Goal: Answer question/provide support

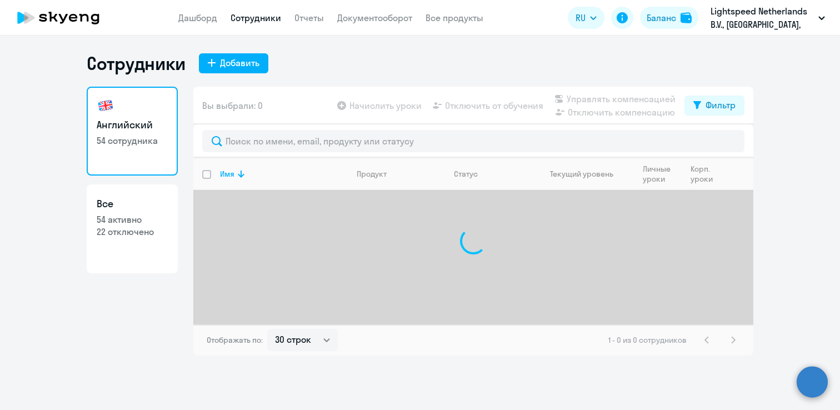
select select "30"
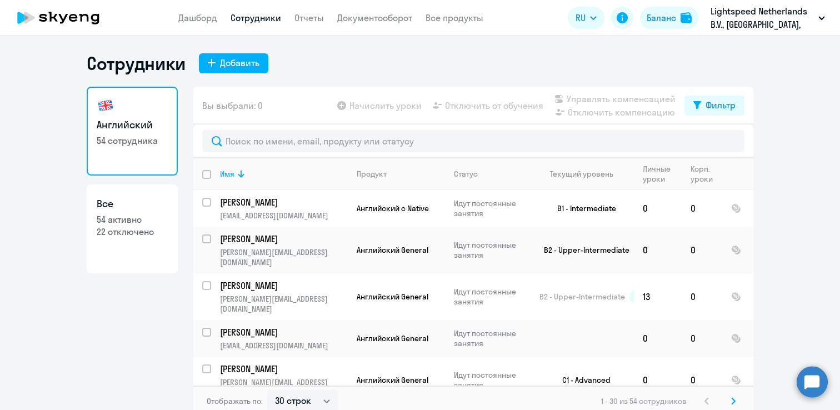
click at [811, 392] on circle at bounding box center [811, 381] width 31 height 31
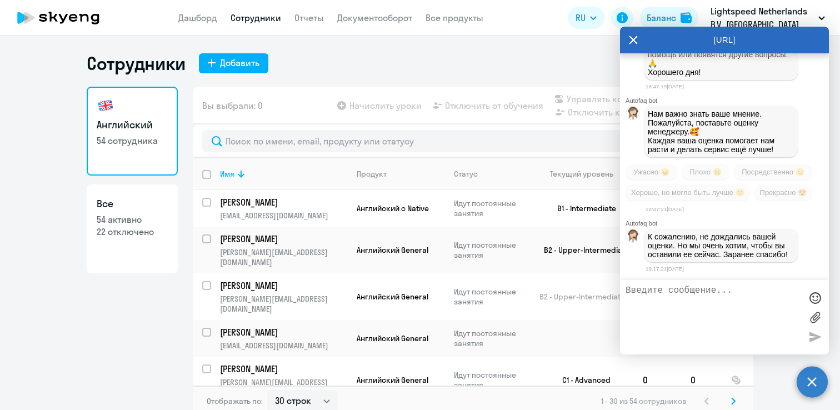
scroll to position [4009, 0]
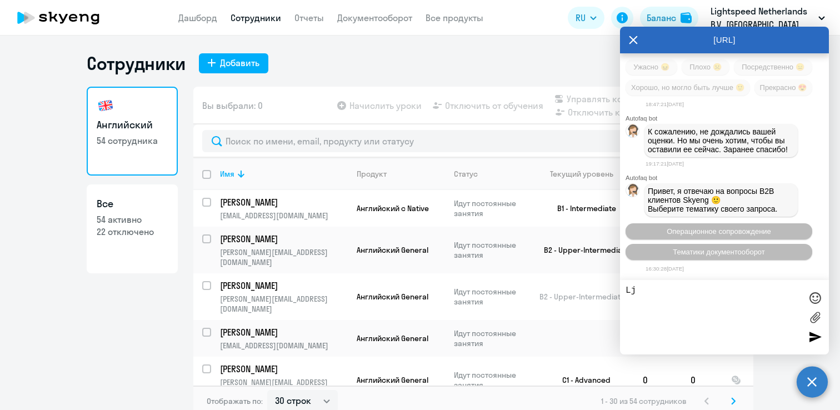
type textarea "L"
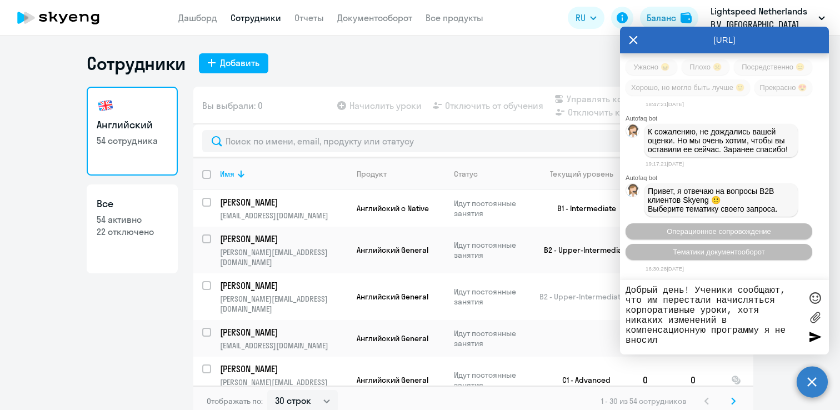
type textarea "Добрый день! Ученики сообщают, что им перестали начисляться корпоративные уроки…"
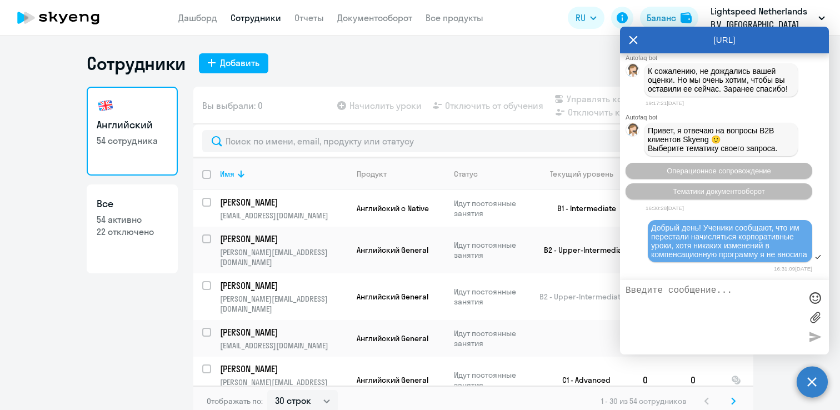
scroll to position [4172, 0]
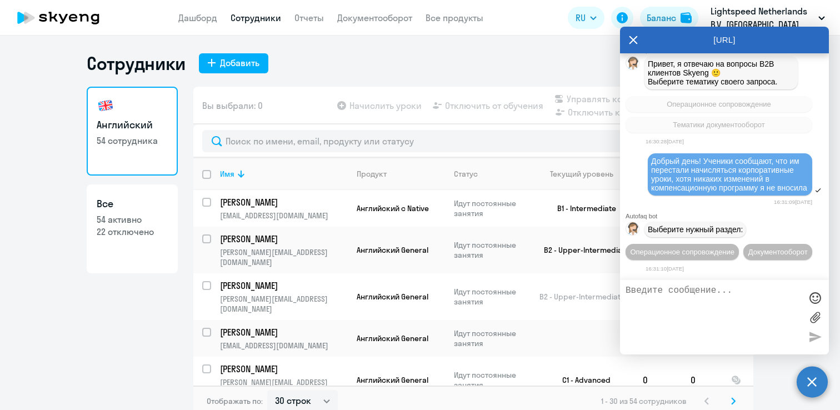
click at [163, 342] on div "Английский 54 сотрудника Все 54 активно 22 отключено" at bounding box center [132, 248] width 91 height 323
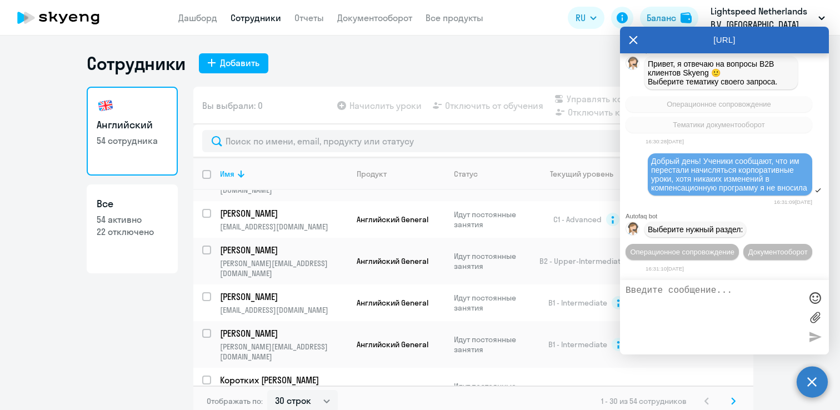
scroll to position [470, 0]
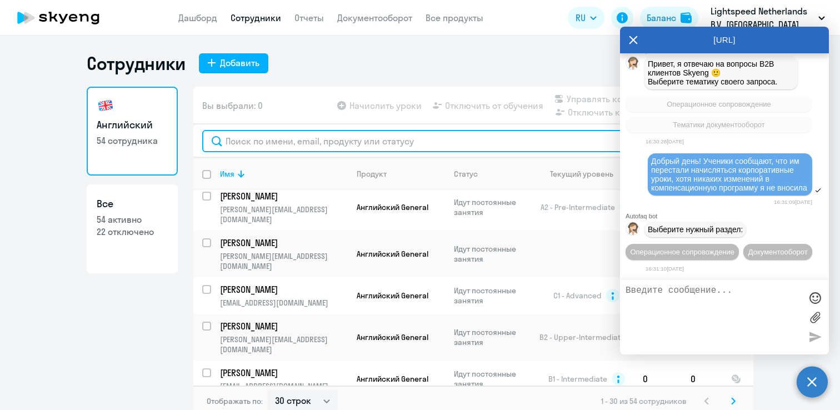
click at [354, 132] on input "text" at bounding box center [473, 141] width 542 height 22
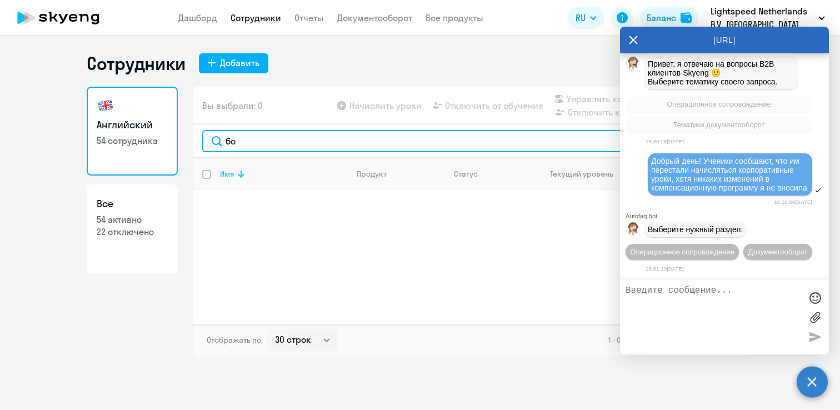
type input "б"
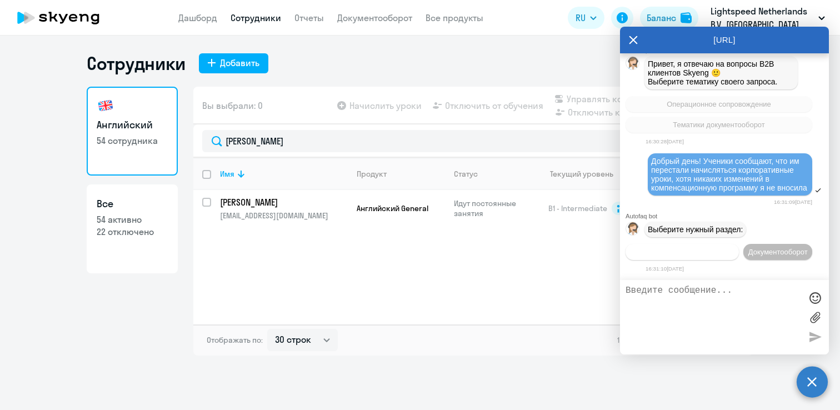
click at [731, 248] on span "Операционное сопровождение" at bounding box center [682, 252] width 104 height 8
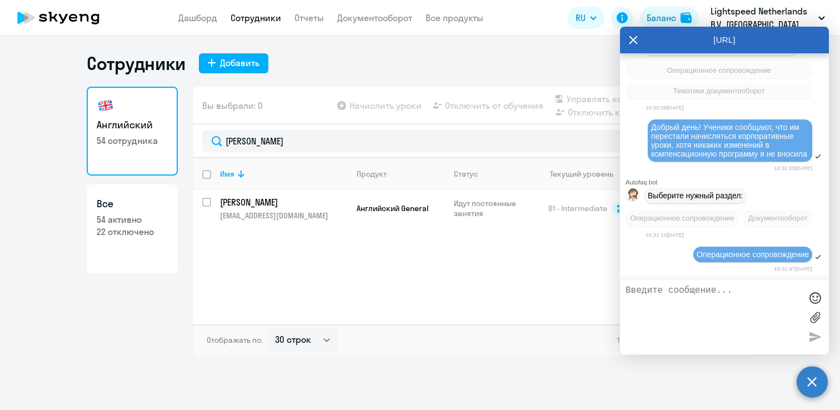
scroll to position [4276, 0]
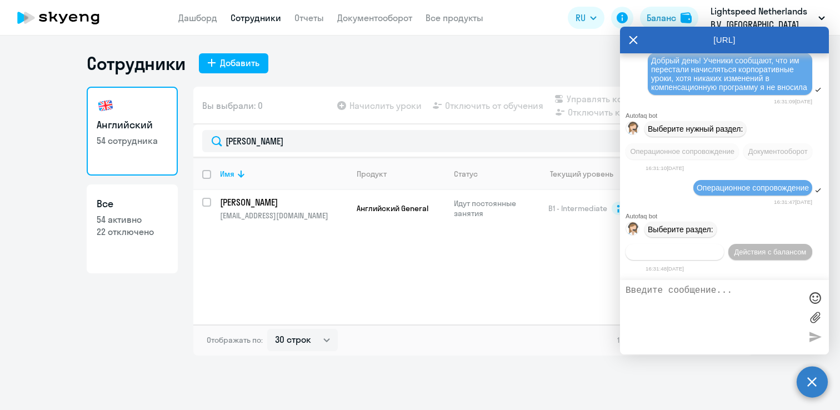
click at [704, 248] on span "Действия по сотрудникам" at bounding box center [674, 252] width 86 height 8
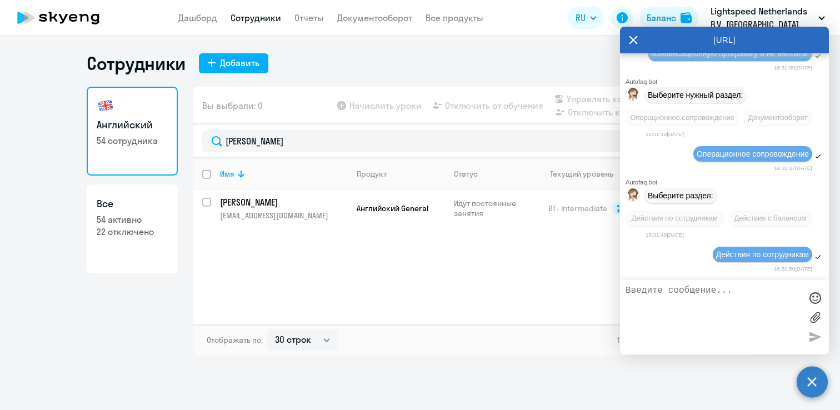
scroll to position [4424, 0]
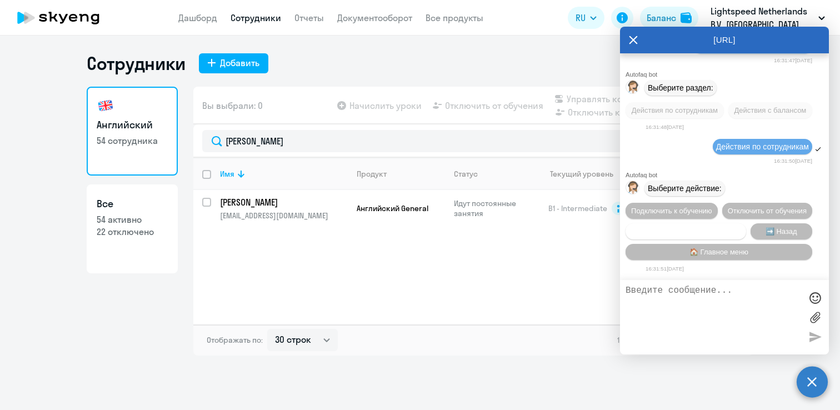
click at [700, 232] on span "Сотруднику нужна помощь" at bounding box center [685, 231] width 90 height 8
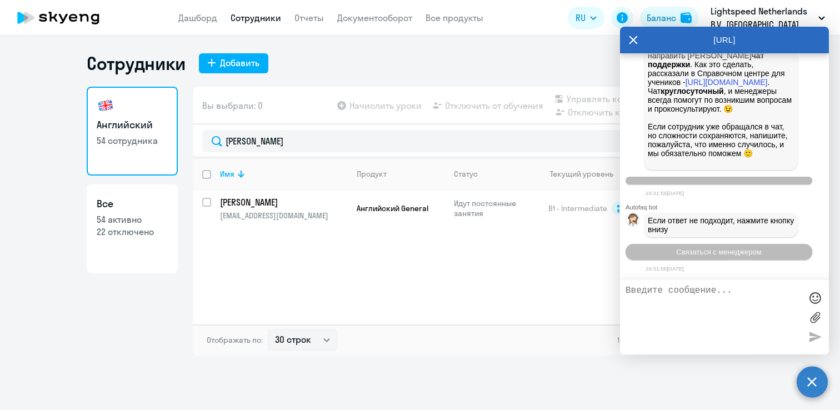
scroll to position [4817, 0]
click at [720, 254] on span "Связаться с менеджером" at bounding box center [718, 252] width 85 height 8
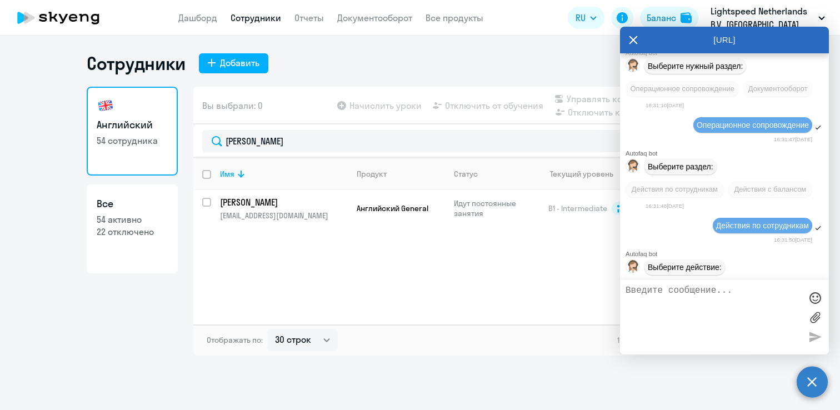
scroll to position [4143, 0]
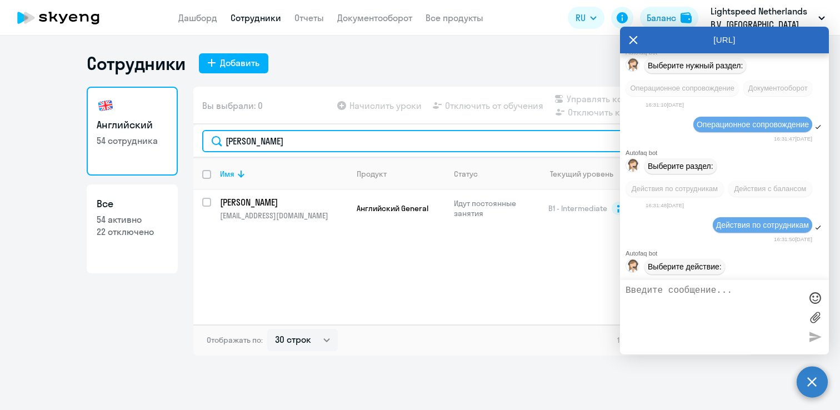
click at [277, 148] on input "[PERSON_NAME]" at bounding box center [473, 141] width 542 height 22
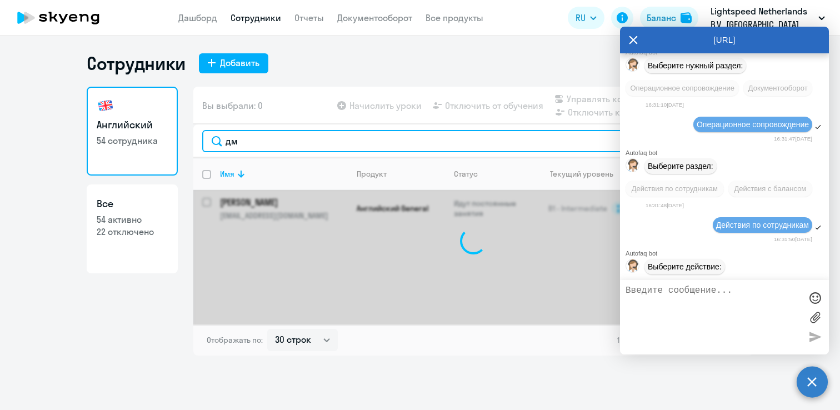
type input "д"
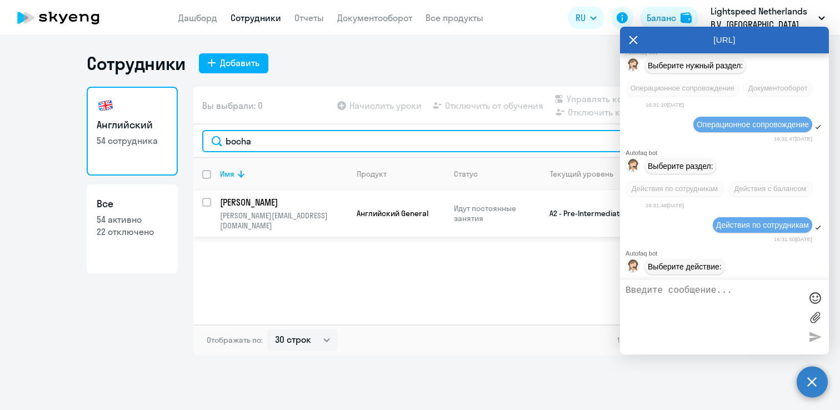
type input "bocha"
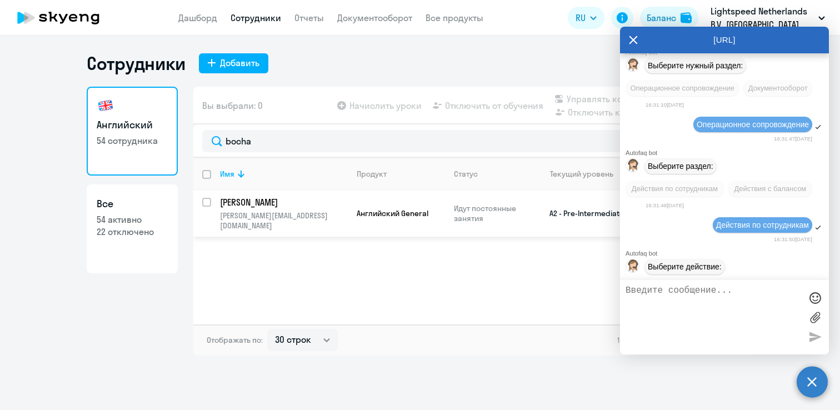
click at [279, 207] on p "[PERSON_NAME]" at bounding box center [283, 202] width 126 height 12
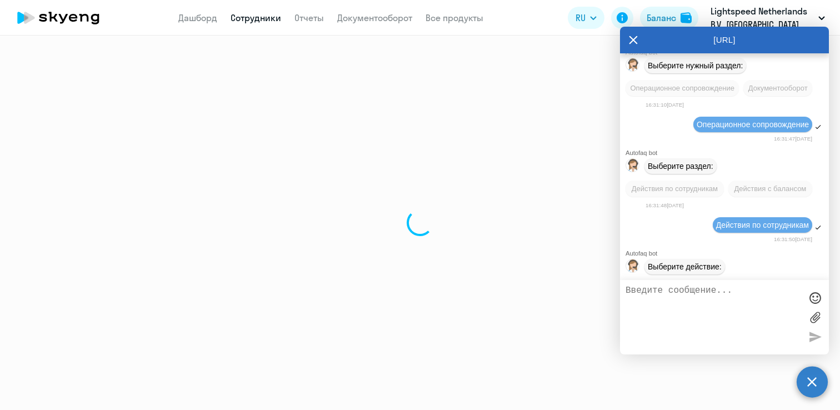
select select "english"
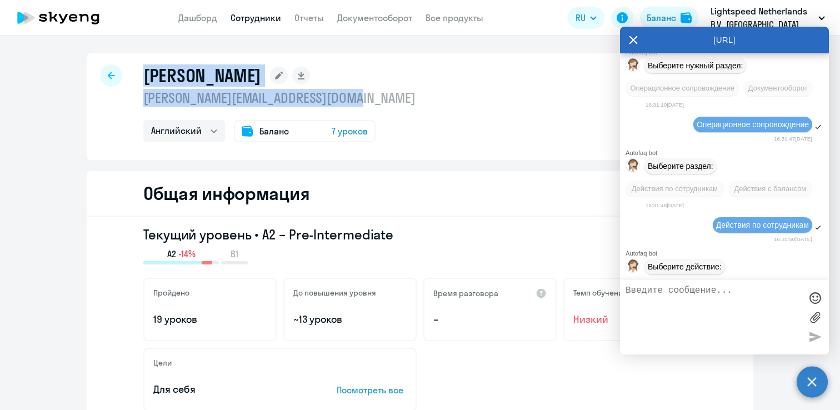
drag, startPoint x: 378, startPoint y: 95, endPoint x: 131, endPoint y: 95, distance: 247.7
click at [131, 95] on div "[PERSON_NAME] [PERSON_NAME][EMAIL_ADDRESS][DOMAIN_NAME] Английский Баланс 7 уро…" at bounding box center [420, 106] width 666 height 107
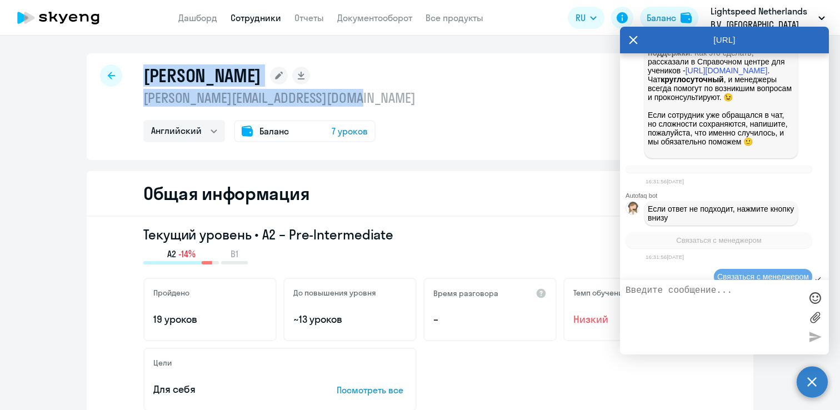
scroll to position [4852, 0]
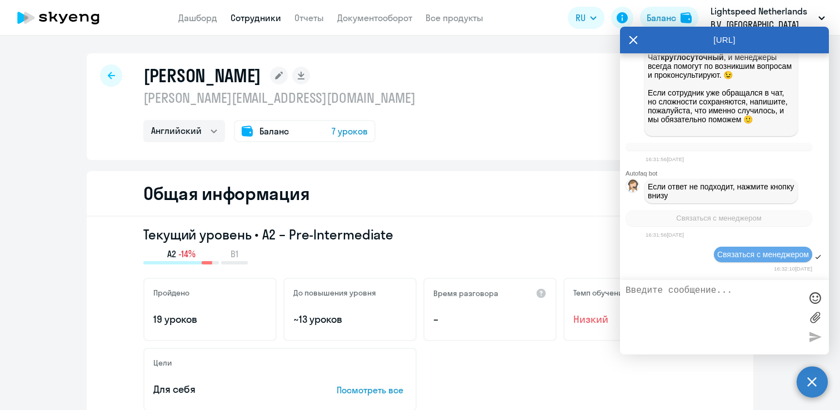
click at [506, 138] on div "[PERSON_NAME] [PERSON_NAME][EMAIL_ADDRESS][DOMAIN_NAME] Английский Баланс 7 уро…" at bounding box center [420, 106] width 666 height 107
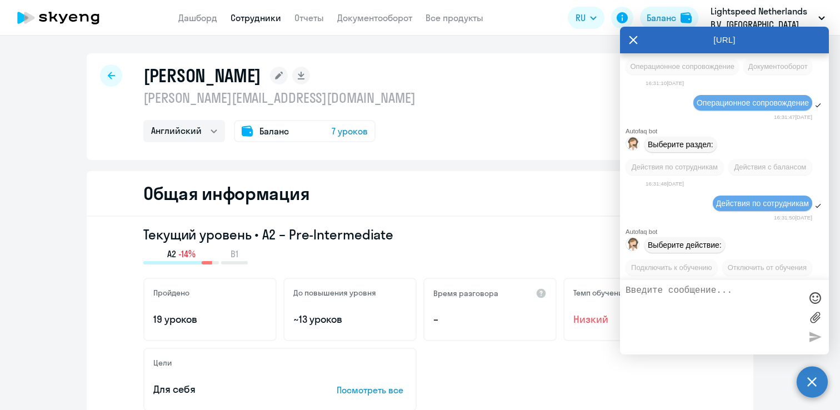
scroll to position [4095, 0]
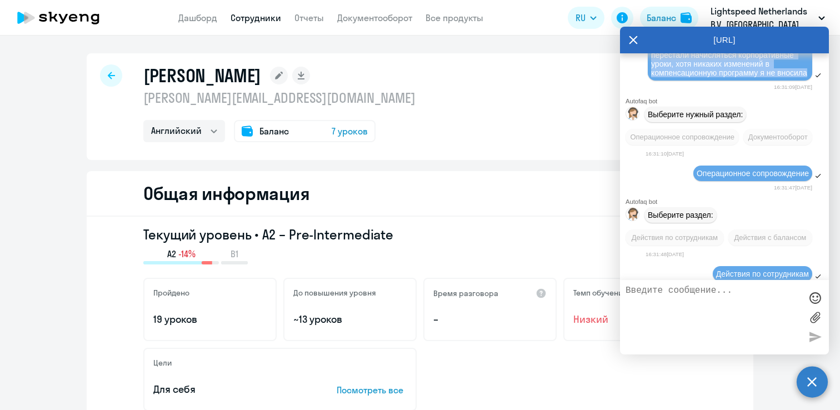
drag, startPoint x: 651, startPoint y: 203, endPoint x: 687, endPoint y: 244, distance: 54.3
click at [688, 77] on div "Добрый день! Ученики сообщают, что им перестали начисляться корпоративные уроки…" at bounding box center [730, 60] width 158 height 36
copy span "Добрый день! Ученики сообщают, что им перестали начисляться корпоративные уроки…"
click at [676, 305] on textarea at bounding box center [712, 316] width 175 height 63
paste textarea "Добрый день! Ученики сообщают, что им перестали начисляться корпоративные уроки…"
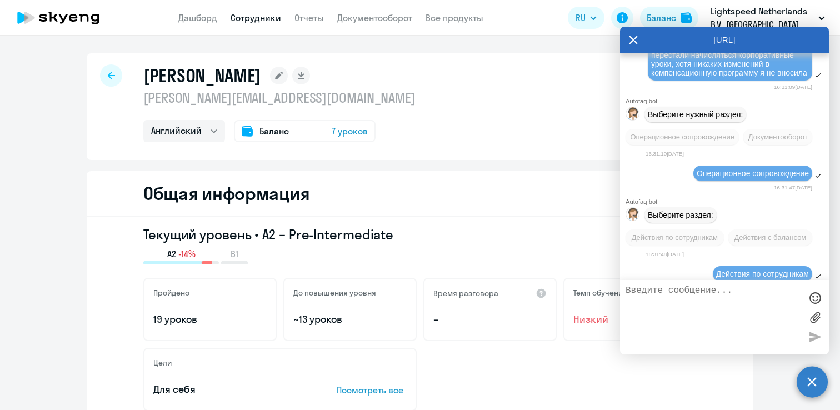
type textarea "Добрый день! Ученики сообщают, что им перестали начисляться корпоративные уроки…"
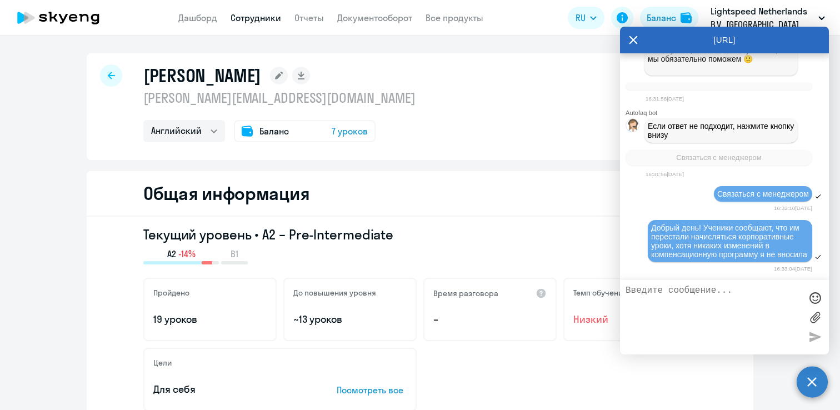
drag, startPoint x: 139, startPoint y: 77, endPoint x: 275, endPoint y: 79, distance: 135.5
click at [275, 79] on div "[PERSON_NAME] [PERSON_NAME][EMAIL_ADDRESS][DOMAIN_NAME] Английский Баланс 7 уро…" at bounding box center [420, 106] width 666 height 107
copy h1 "[PERSON_NAME]"
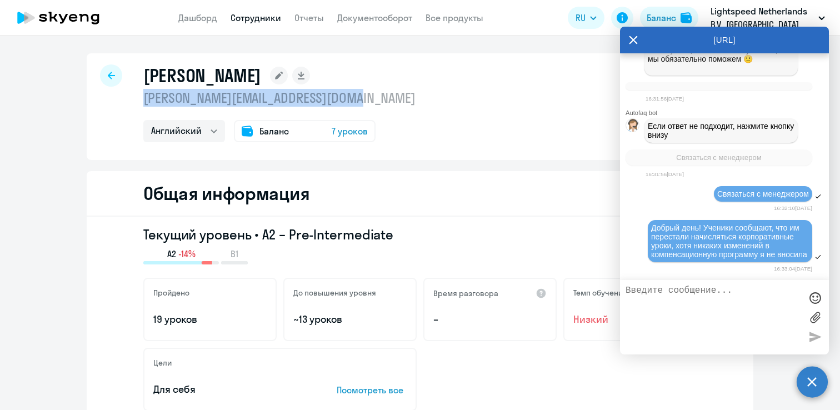
drag, startPoint x: 385, startPoint y: 101, endPoint x: 145, endPoint y: 99, distance: 239.9
click at [145, 99] on div "[PERSON_NAME] [PERSON_NAME][EMAIL_ADDRESS][DOMAIN_NAME] Английский Баланс 7 уро…" at bounding box center [420, 106] width 666 height 107
copy p "[PERSON_NAME][EMAIL_ADDRESS][DOMAIN_NAME]"
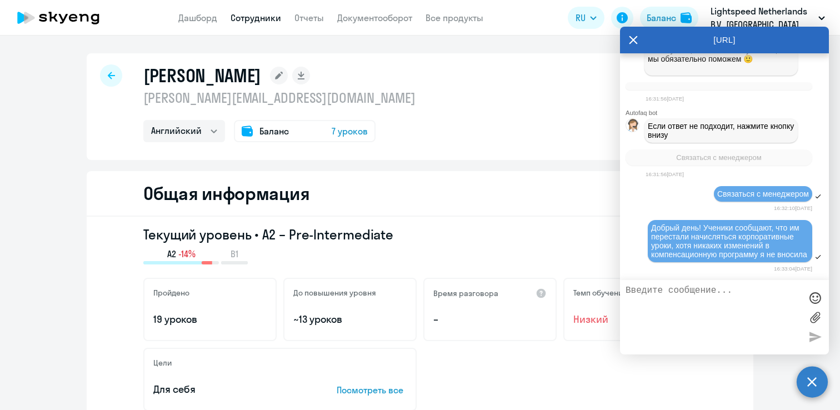
click at [669, 304] on textarea at bounding box center [712, 316] width 175 height 63
paste textarea "[PERSON_NAME][EMAIL_ADDRESS][DOMAIN_NAME]"
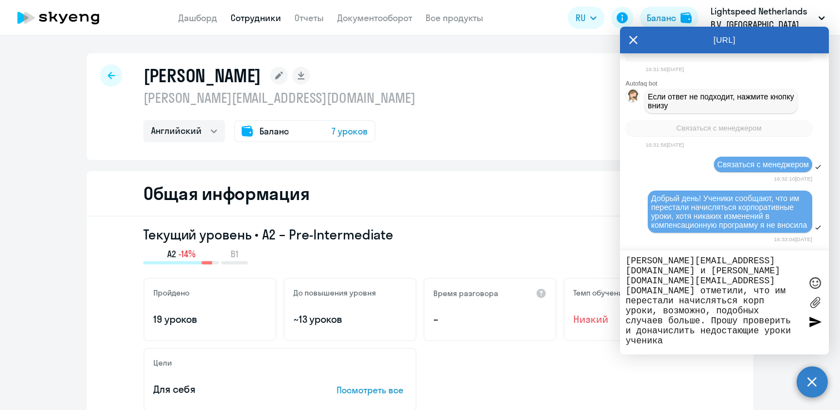
type textarea "[PERSON_NAME][EMAIL_ADDRESS][DOMAIN_NAME] и [PERSON_NAME][DOMAIN_NAME][EMAIL_AD…"
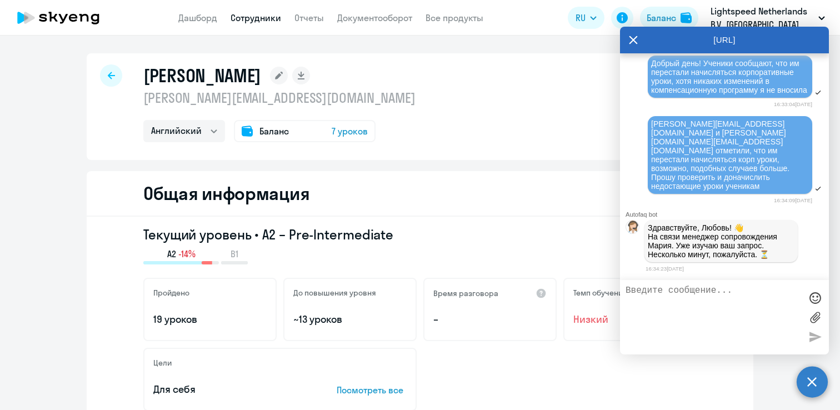
scroll to position [5190, 0]
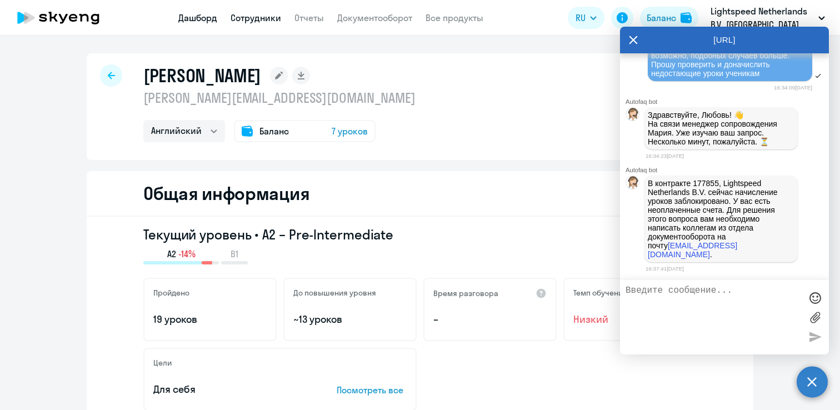
click at [199, 18] on link "Дашборд" at bounding box center [197, 17] width 39 height 11
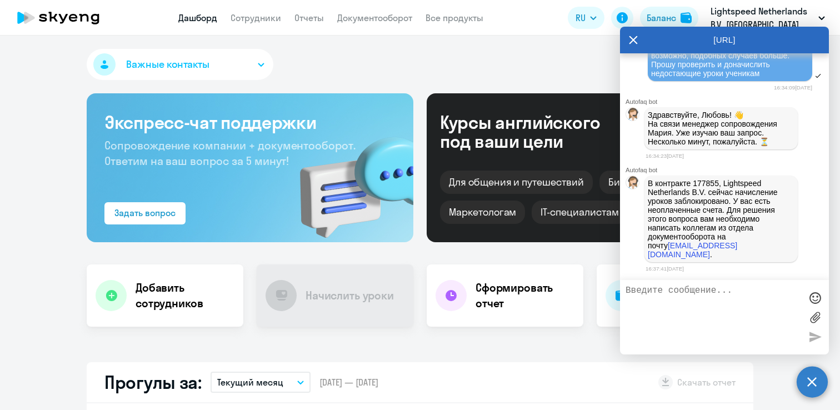
select select "30"
drag, startPoint x: 648, startPoint y: 187, endPoint x: 769, endPoint y: 253, distance: 137.9
click at [769, 254] on p "В контракте 177855, Lightspeed Netherlands B.V. сейчас начисление уроков заблок…" at bounding box center [721, 219] width 147 height 80
copy p "В контракте 177855, Lightspeed Netherlands B.V. сейчас начисление уроков заблок…"
click at [742, 232] on p "В контракте 177855, Lightspeed Netherlands B.V. сейчас начисление уроков заблок…" at bounding box center [721, 219] width 147 height 80
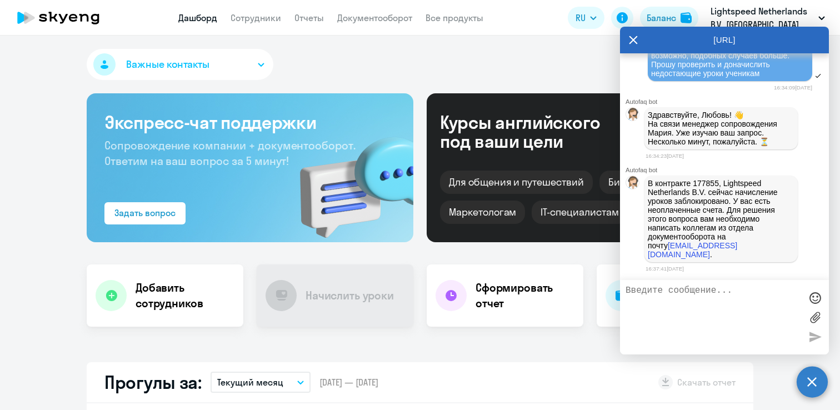
click at [685, 307] on textarea at bounding box center [712, 316] width 175 height 63
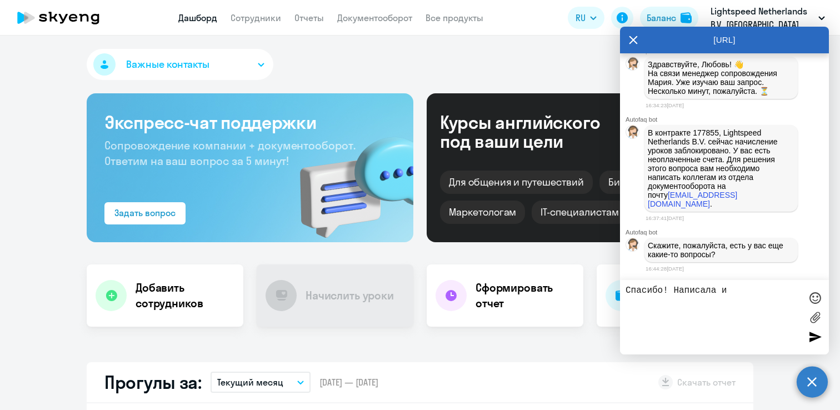
scroll to position [5242, 0]
type textarea "Спасибо! Написала им на почту"
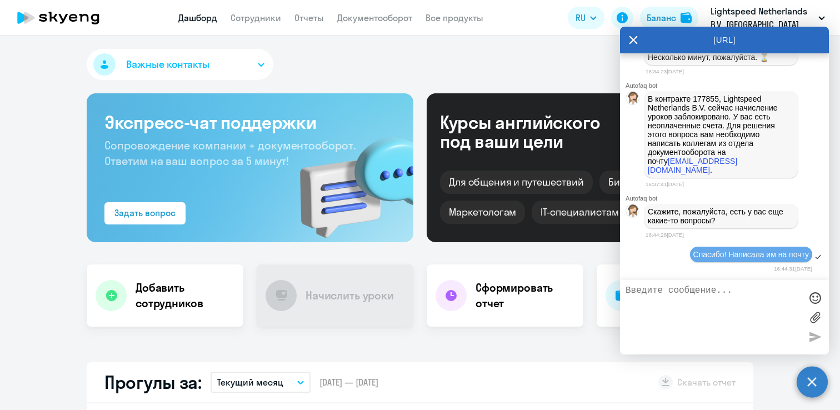
drag, startPoint x: 648, startPoint y: 100, endPoint x: 752, endPoint y: 165, distance: 123.0
click at [752, 165] on p "В контракте 177855, Lightspeed Netherlands B.V. сейчас начисление уроков заблок…" at bounding box center [721, 134] width 147 height 80
copy p "В контракте 177855, Lightspeed Netherlands B.V. сейчас начисление уроков заблок…"
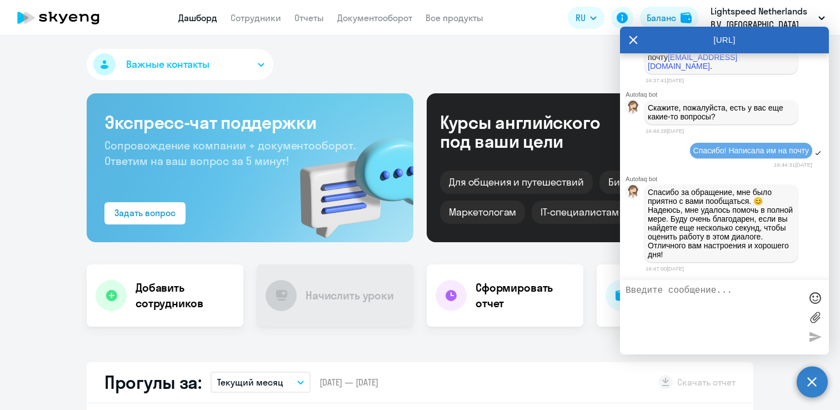
scroll to position [5537, 0]
